Goal: Complete application form: Complete application form

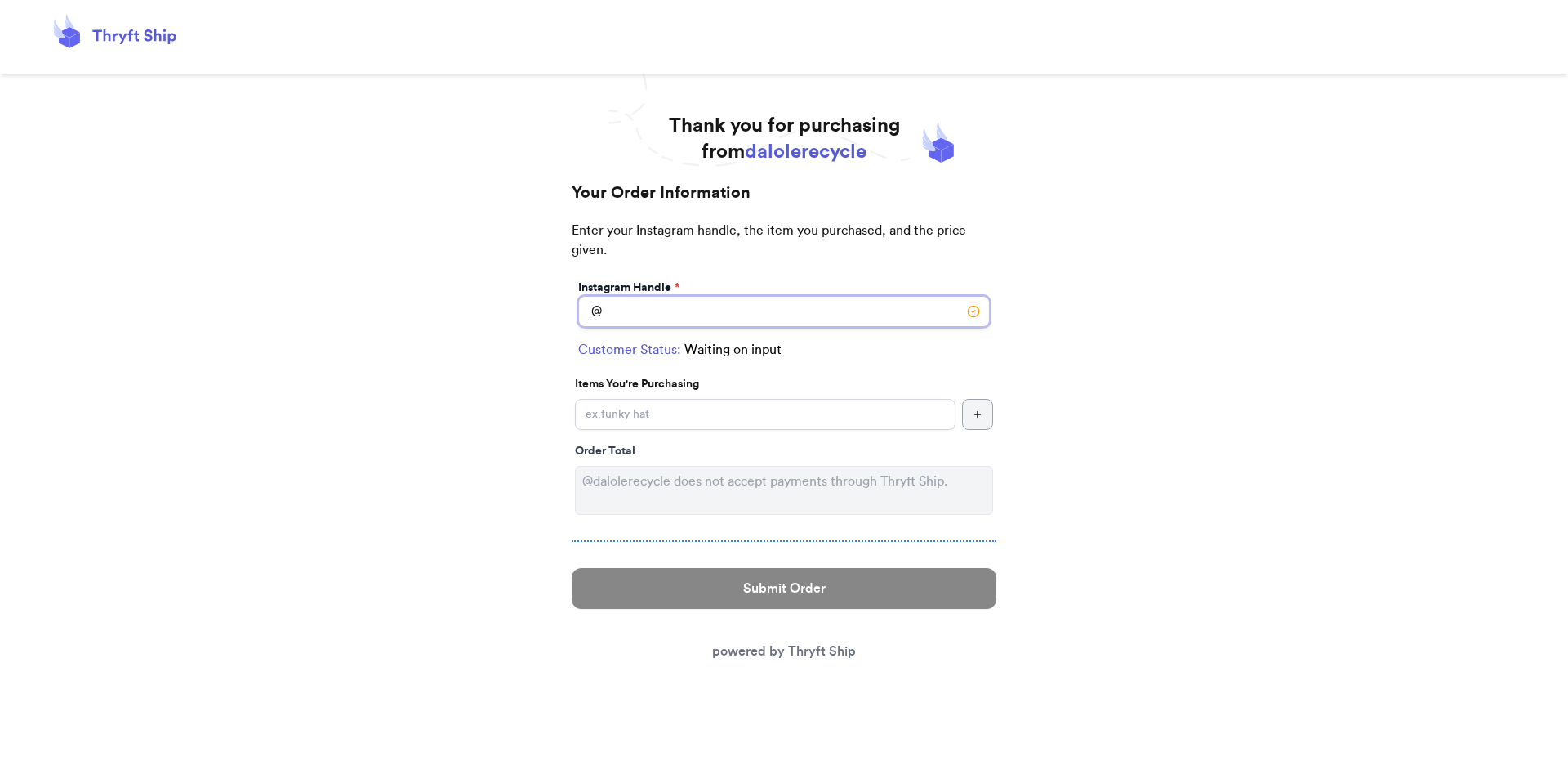
click at [628, 310] on input "Instagram Handle *" at bounding box center [784, 311] width 412 height 31
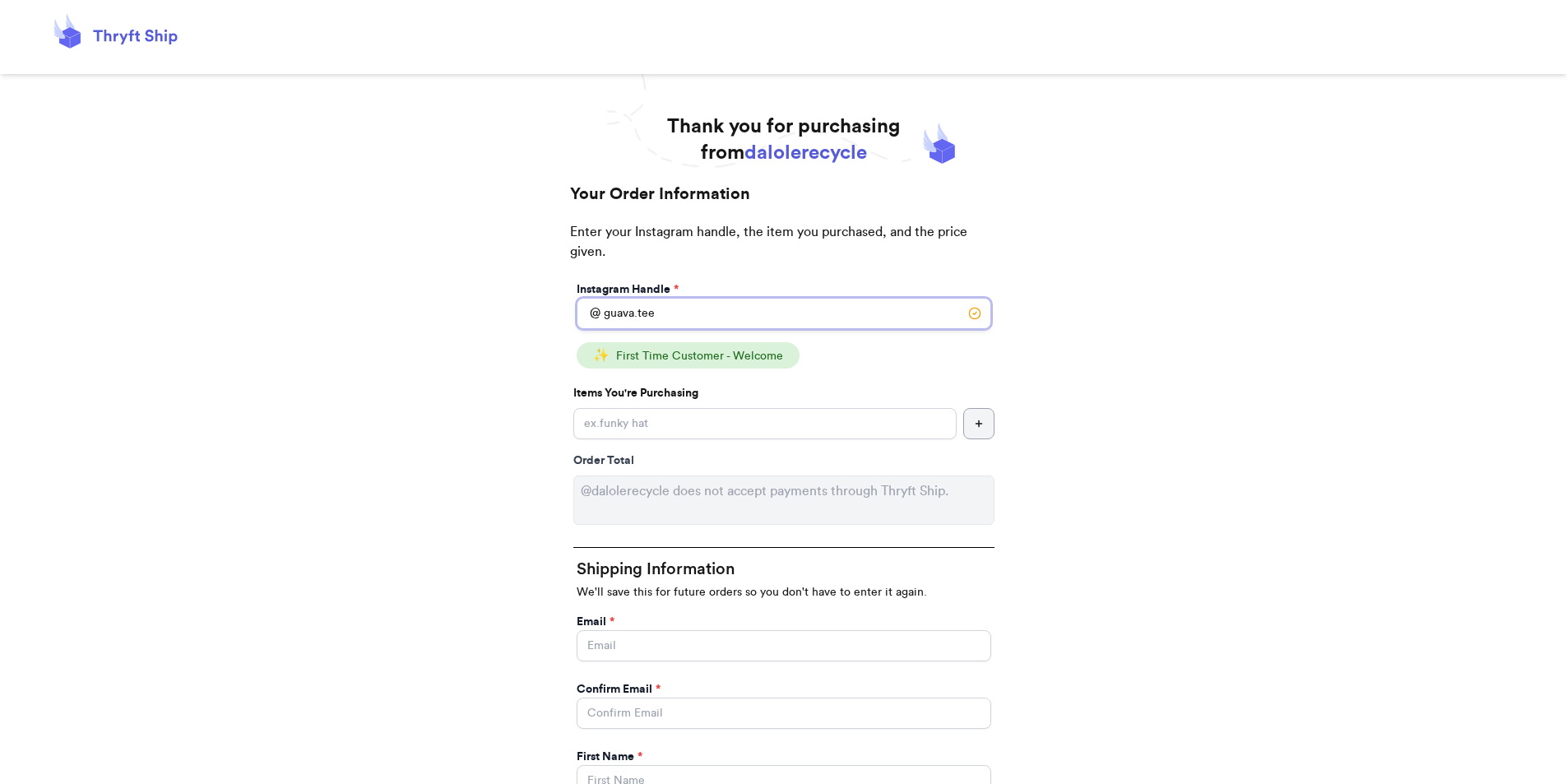
type input "guava.tee"
click at [665, 353] on span "First Time Customer - Welcome" at bounding box center [699, 356] width 167 height 12
click at [710, 430] on input "Instagram Handle *" at bounding box center [764, 424] width 383 height 32
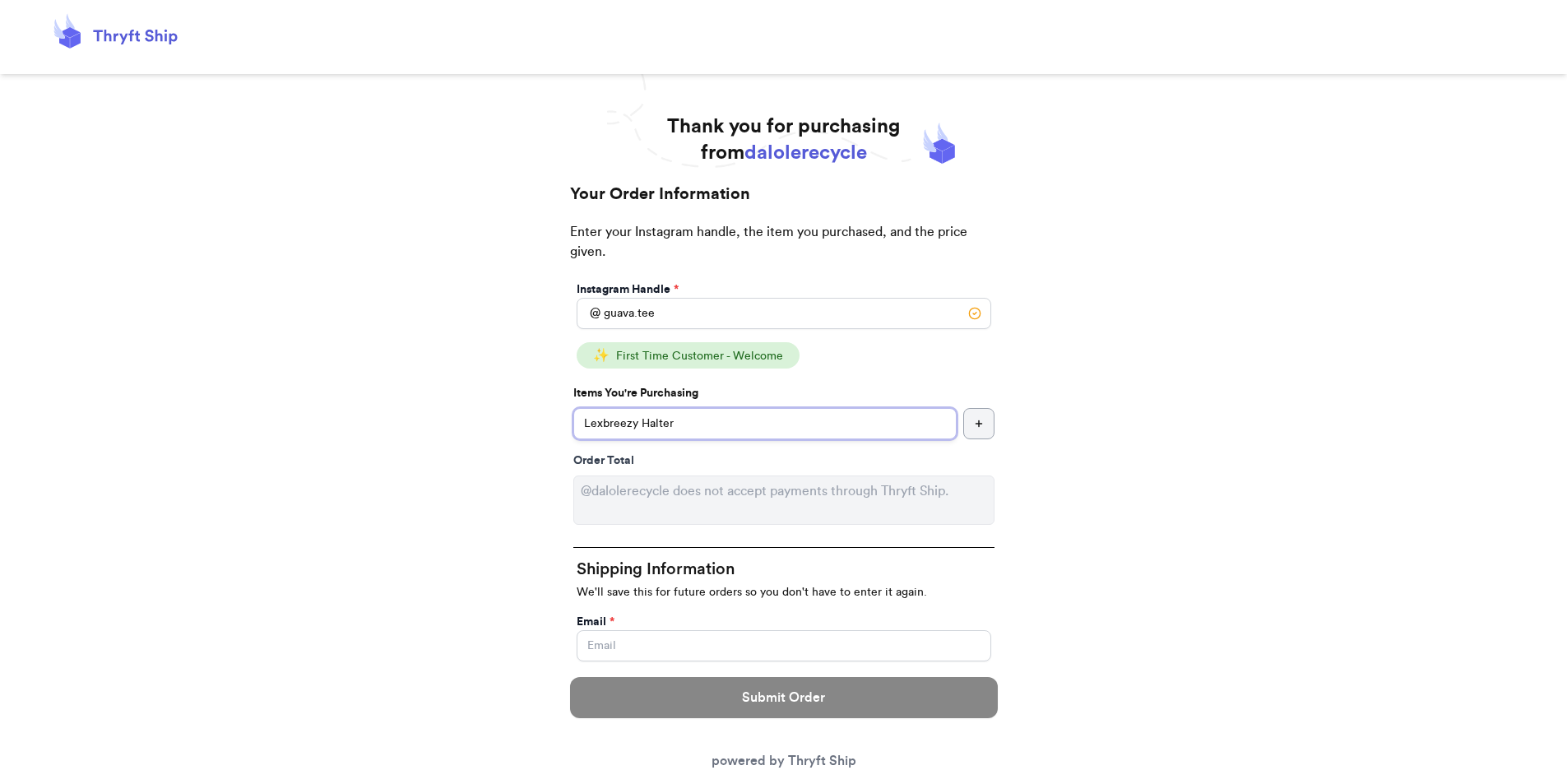
type input "Lexbreezy Halter"
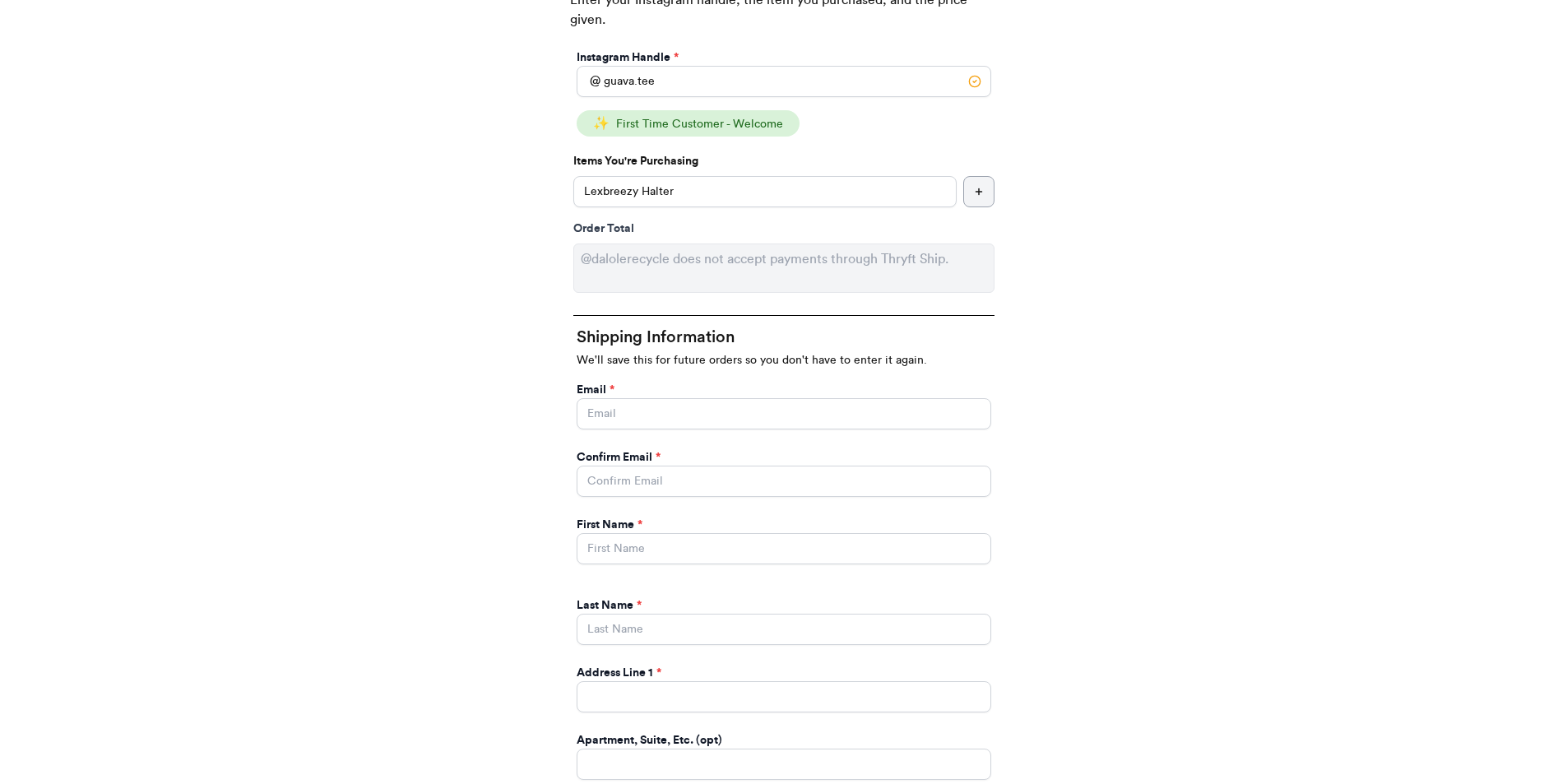
scroll to position [329, 0]
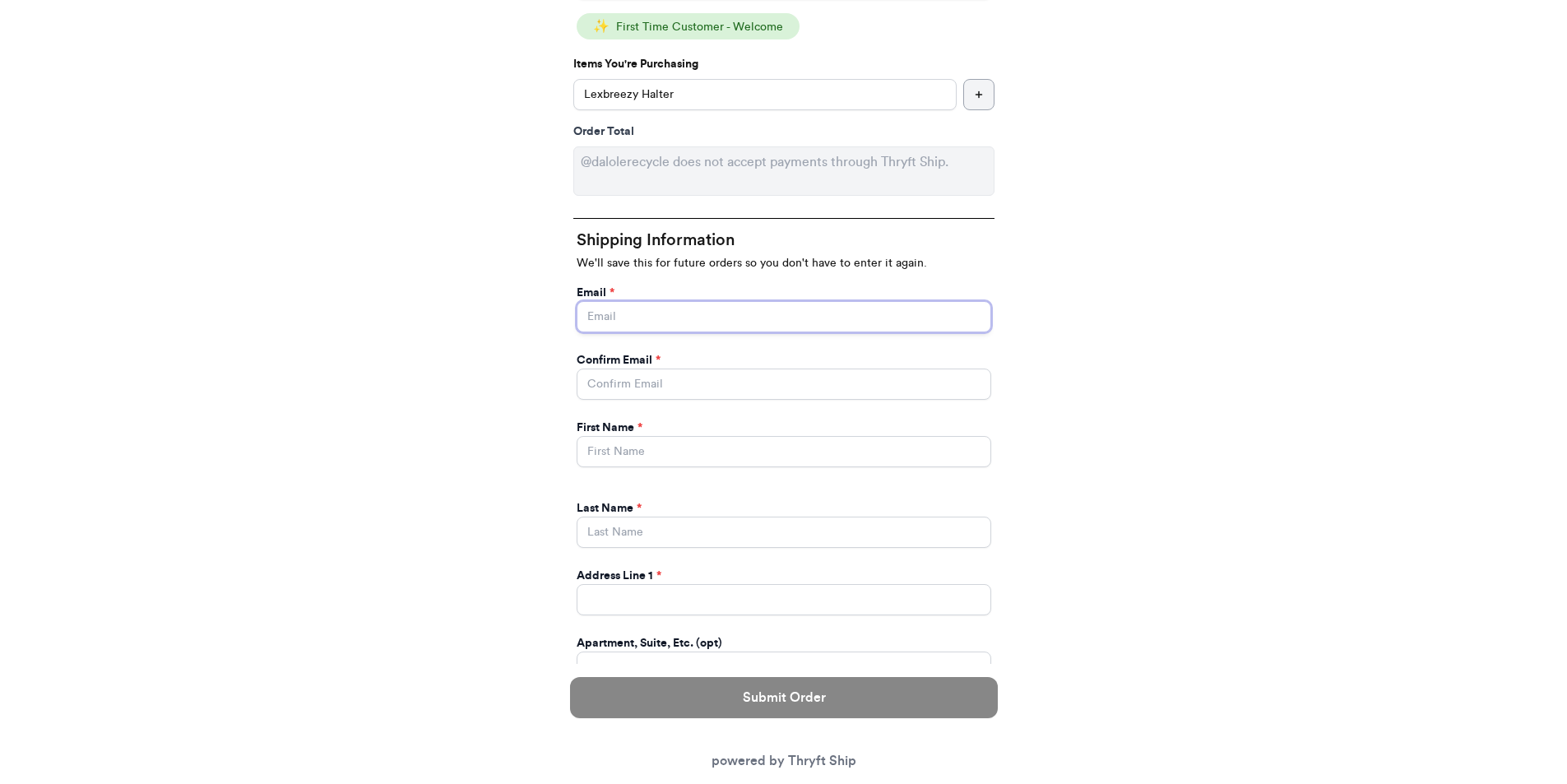
click at [665, 324] on input "Instagram Handle *" at bounding box center [784, 317] width 415 height 32
type input "[EMAIL_ADDRESS][US_STATE][DOMAIN_NAME]"
click at [652, 381] on input "Instagram Handle *" at bounding box center [784, 384] width 415 height 32
click at [712, 377] on input "Instagram Handle *" at bounding box center [784, 384] width 415 height 32
type input "[EMAIL_ADDRESS][US_STATE][DOMAIN_NAME]"
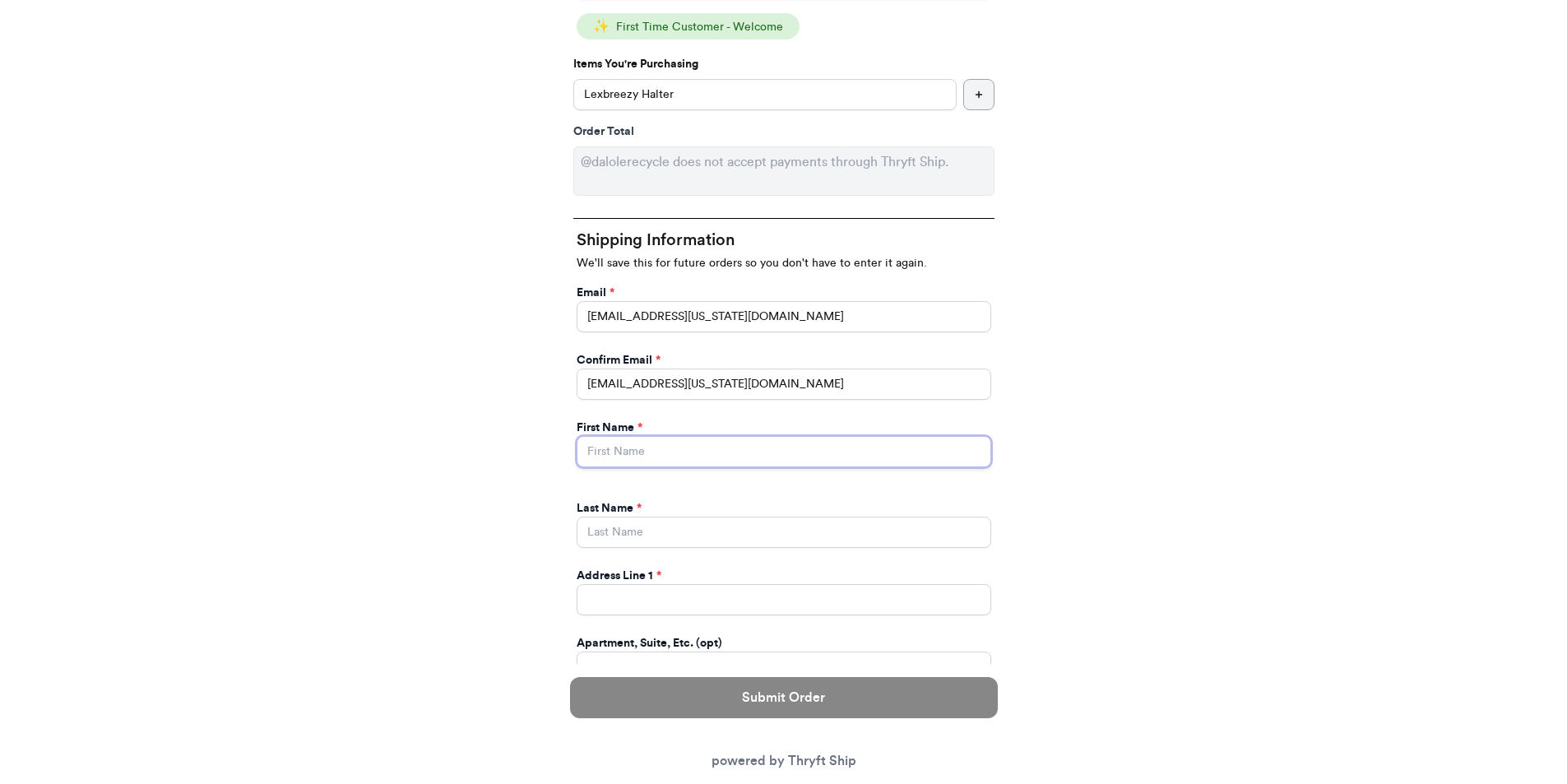
click at [731, 443] on input "Instagram Handle *" at bounding box center [784, 451] width 415 height 32
type input "Tiare"
click at [684, 531] on input "Instagram Handle *" at bounding box center [784, 532] width 415 height 32
type input "[PERSON_NAME]"
click at [732, 599] on input "Instagram Handle *" at bounding box center [784, 599] width 415 height 32
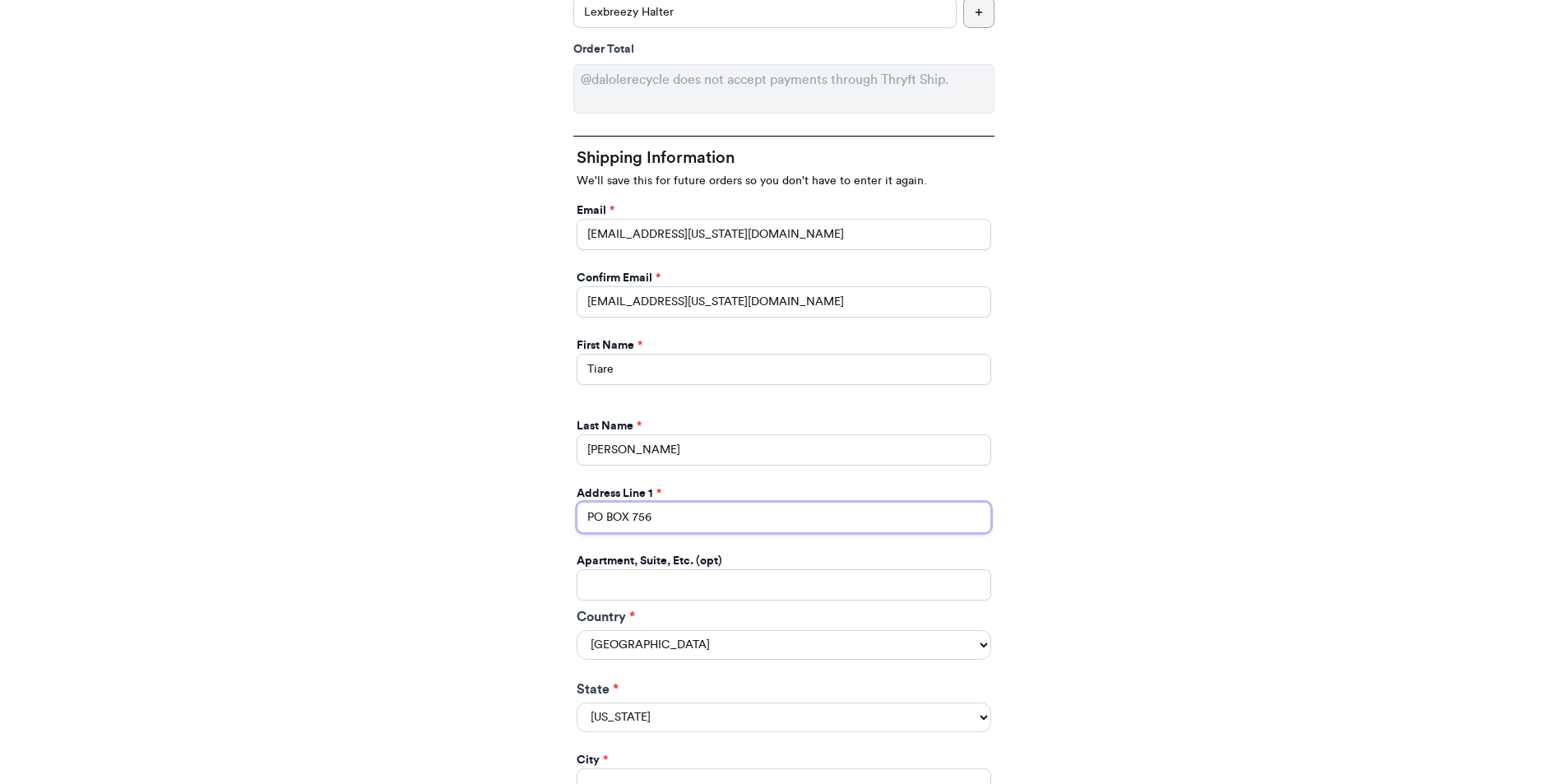
scroll to position [658, 0]
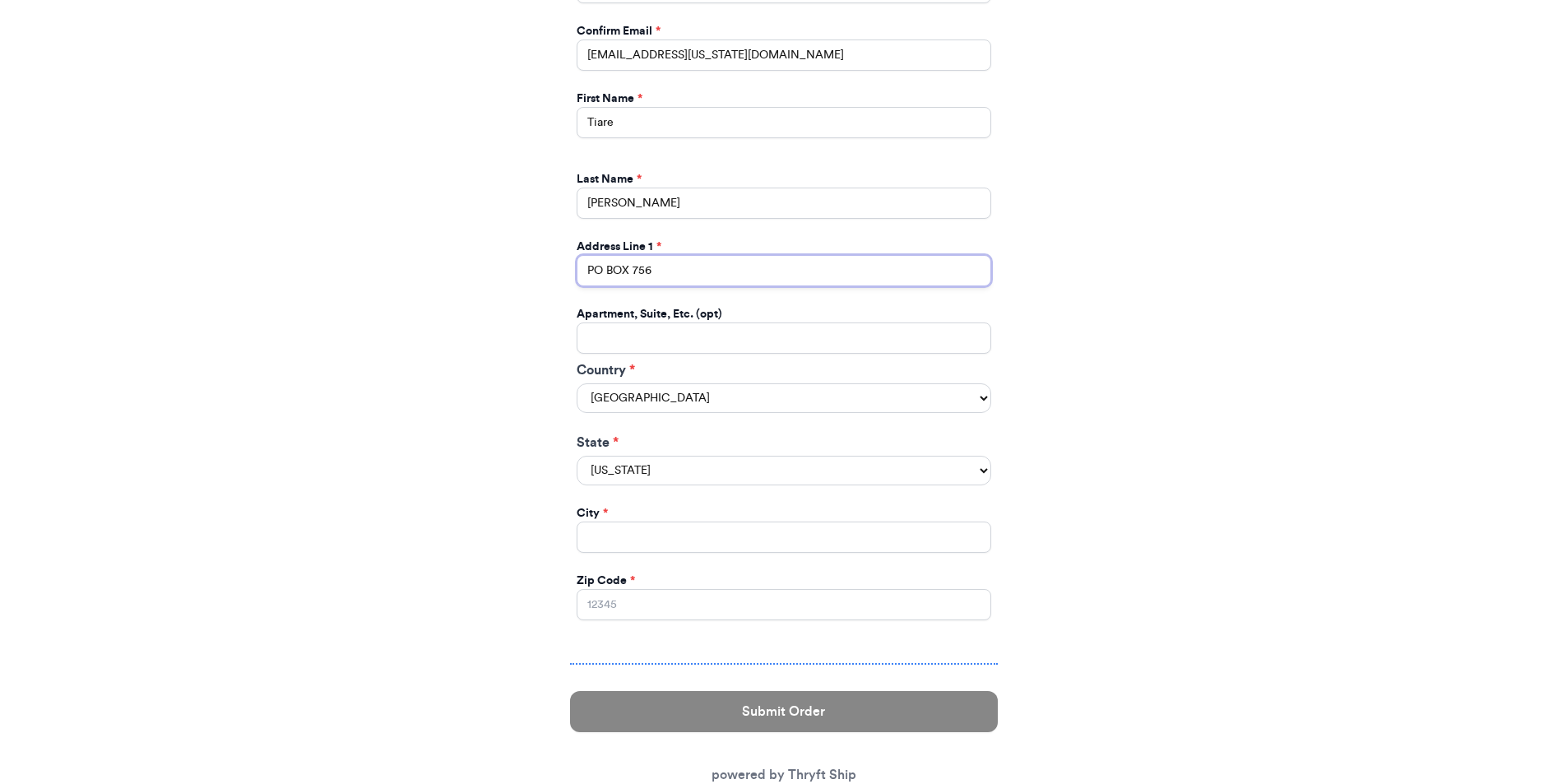
type input "PO BOX 756"
select select "HI"
type input "Wailuku"
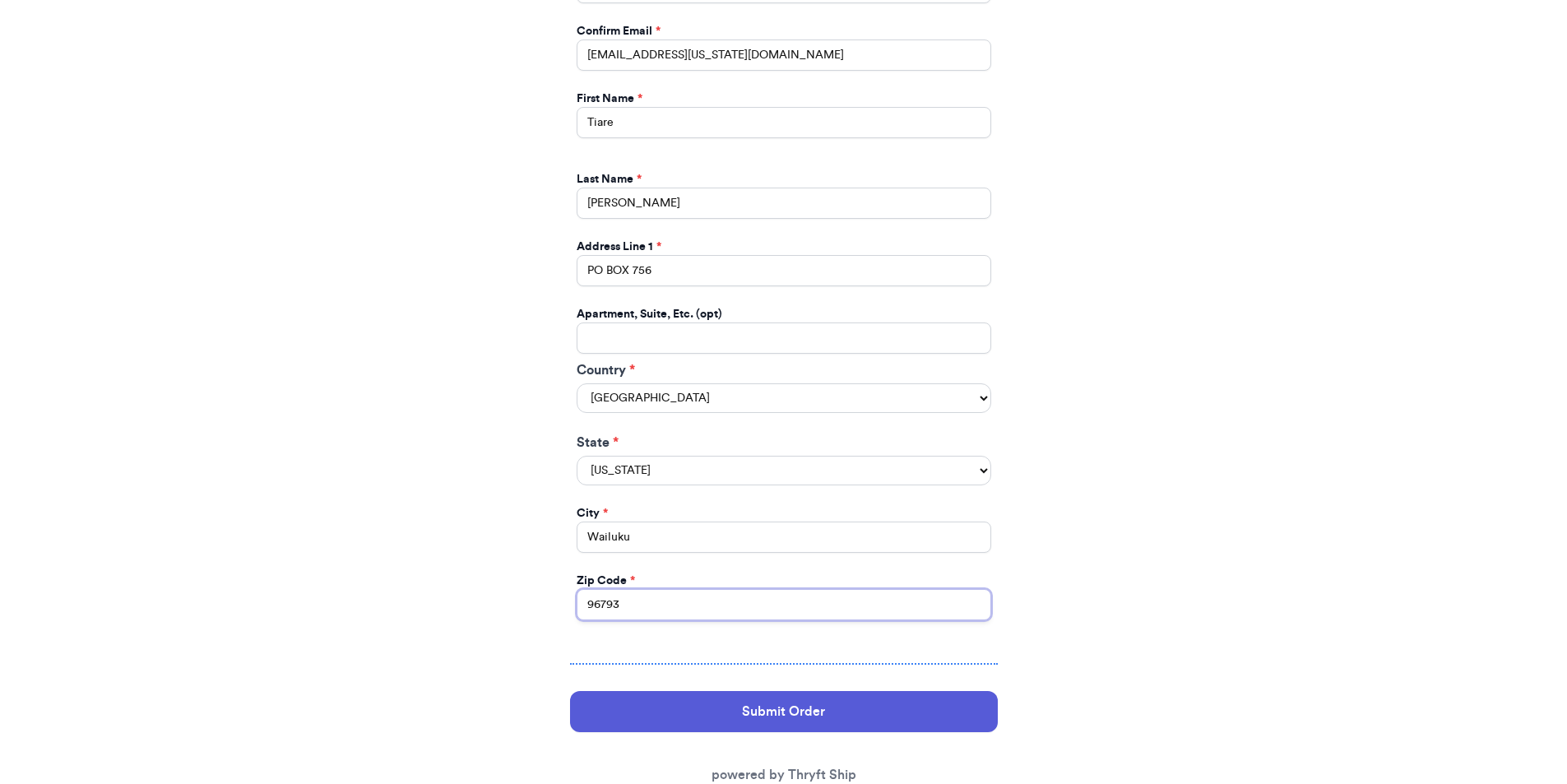
type input "96793"
click at [1171, 353] on div "Thank you for purchasing from dalolerecycle Your Order Information Enter your I…" at bounding box center [784, 143] width 1567 height 1375
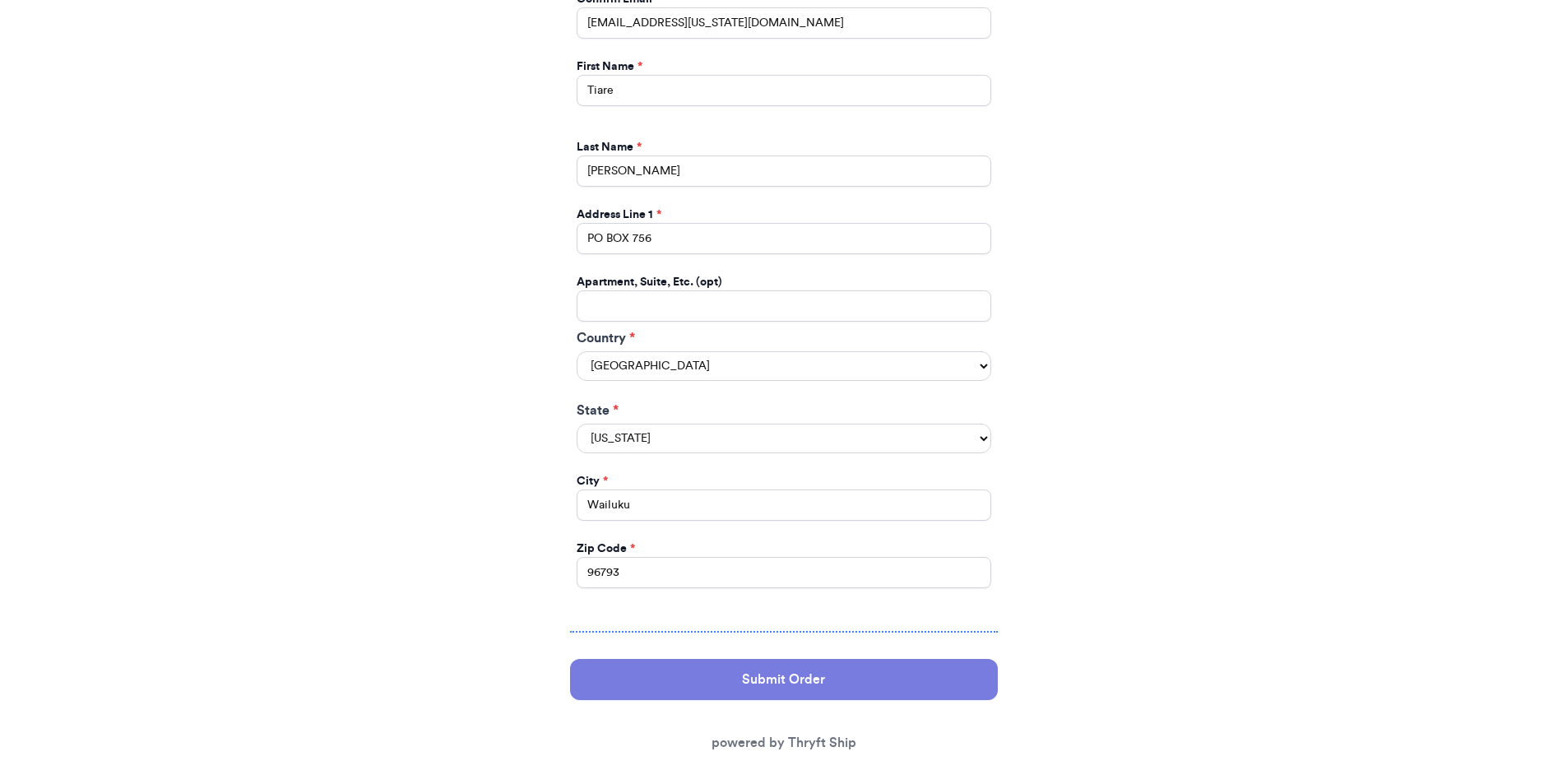
scroll to position [705, 0]
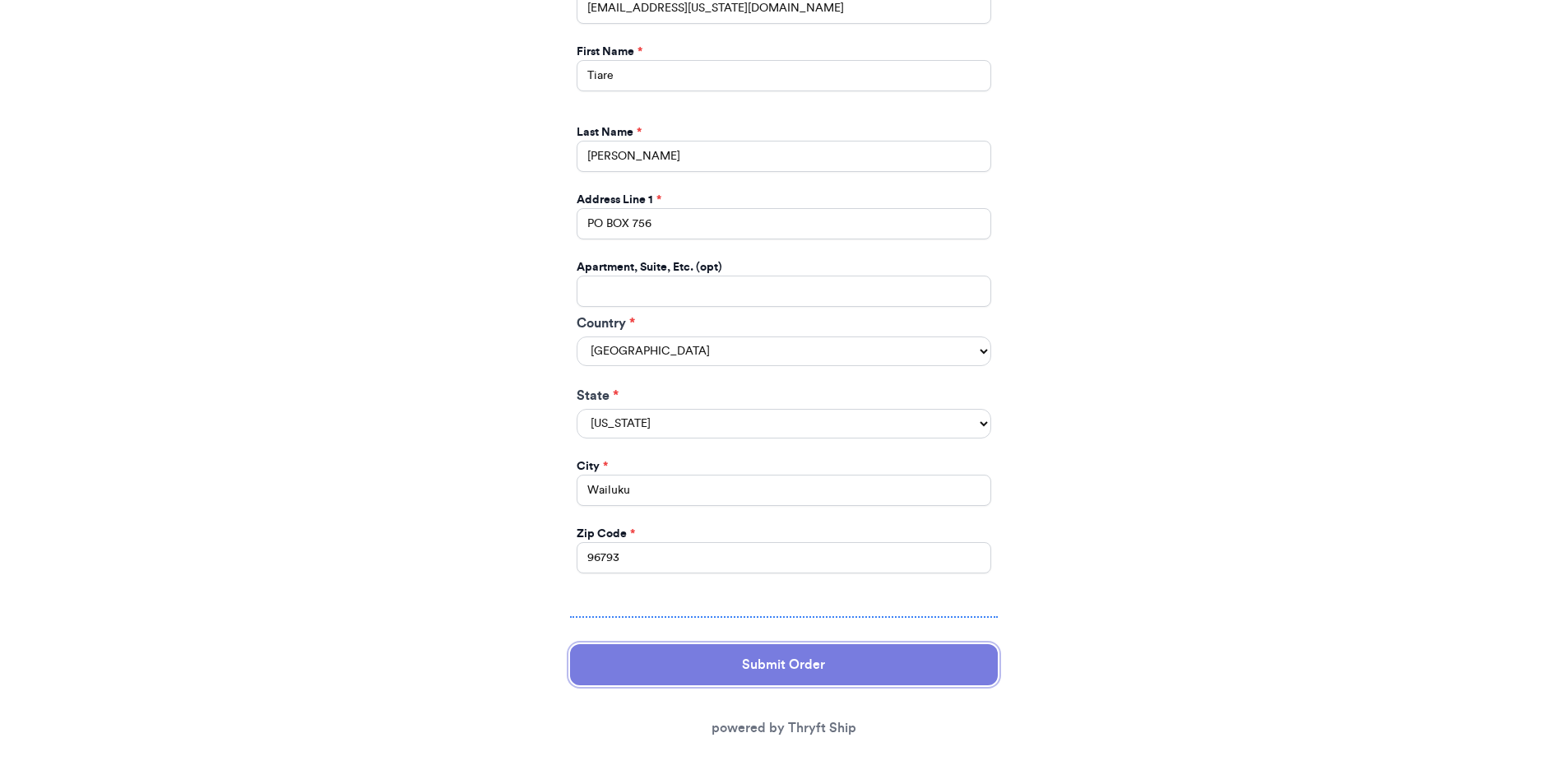
click at [841, 680] on button "Submit Order" at bounding box center [784, 664] width 428 height 41
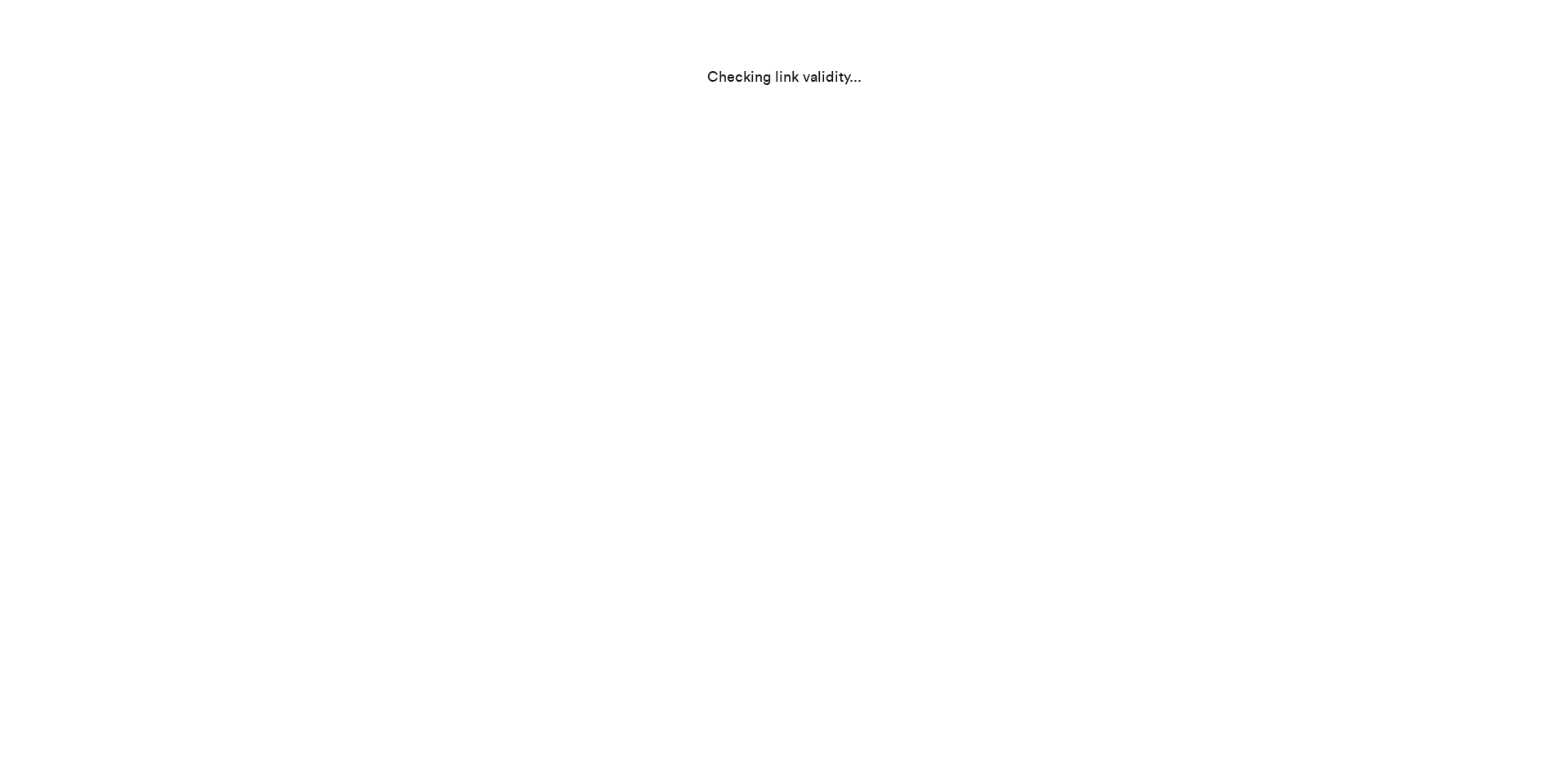
select select "HI"
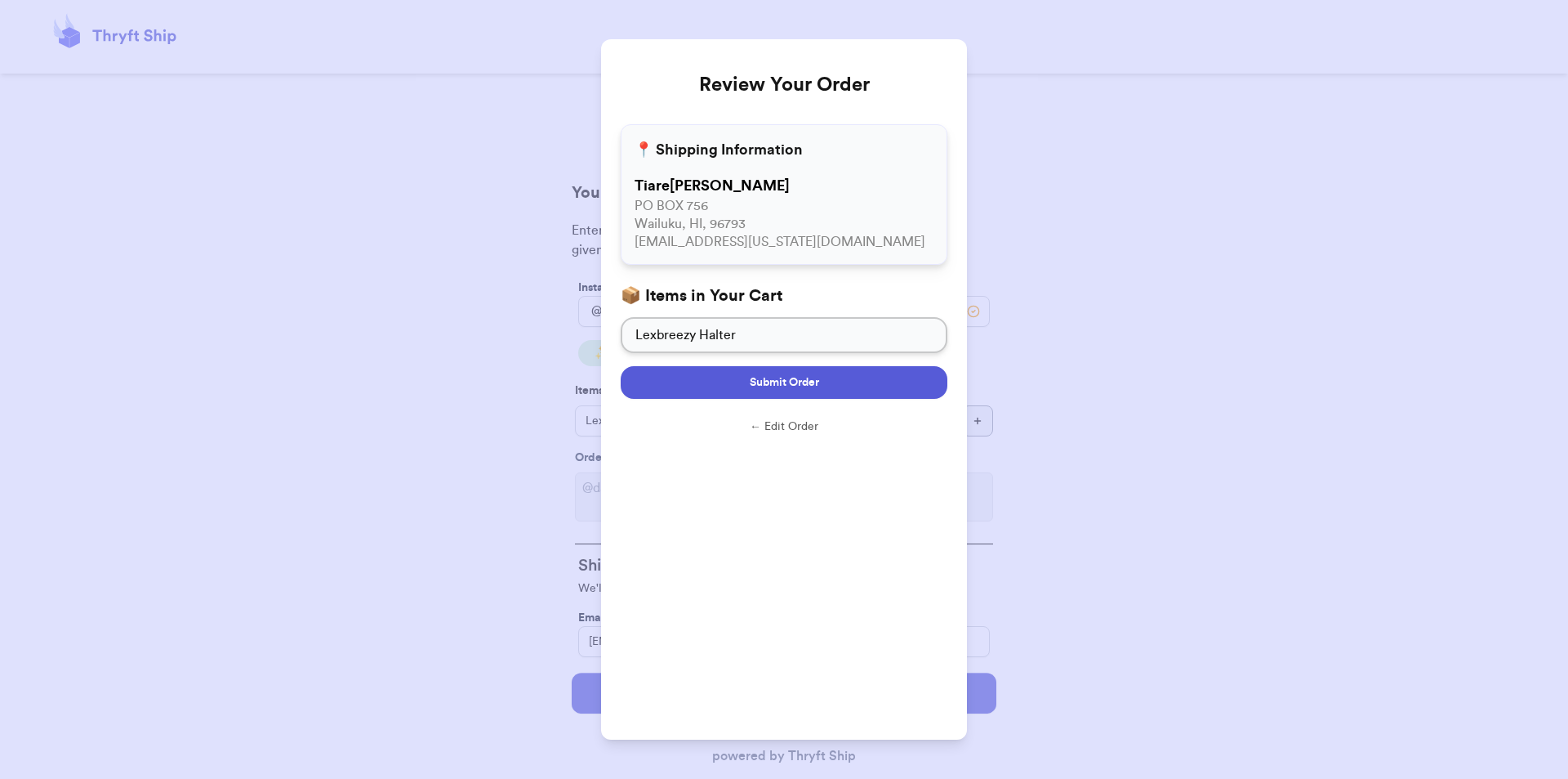
click at [842, 382] on button "Submit Order" at bounding box center [784, 382] width 327 height 33
